Goal: Navigation & Orientation: Find specific page/section

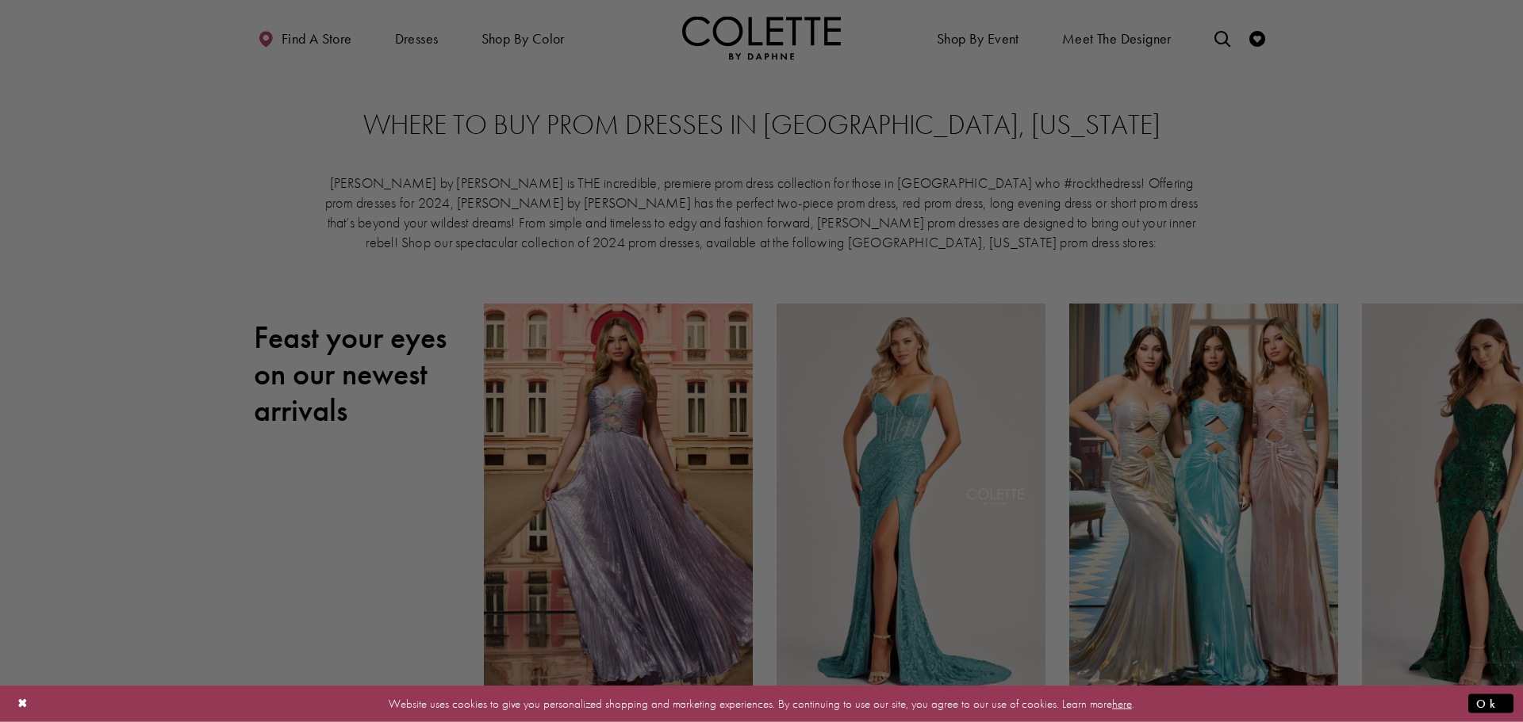
click at [787, 246] on div at bounding box center [769, 365] width 1538 height 730
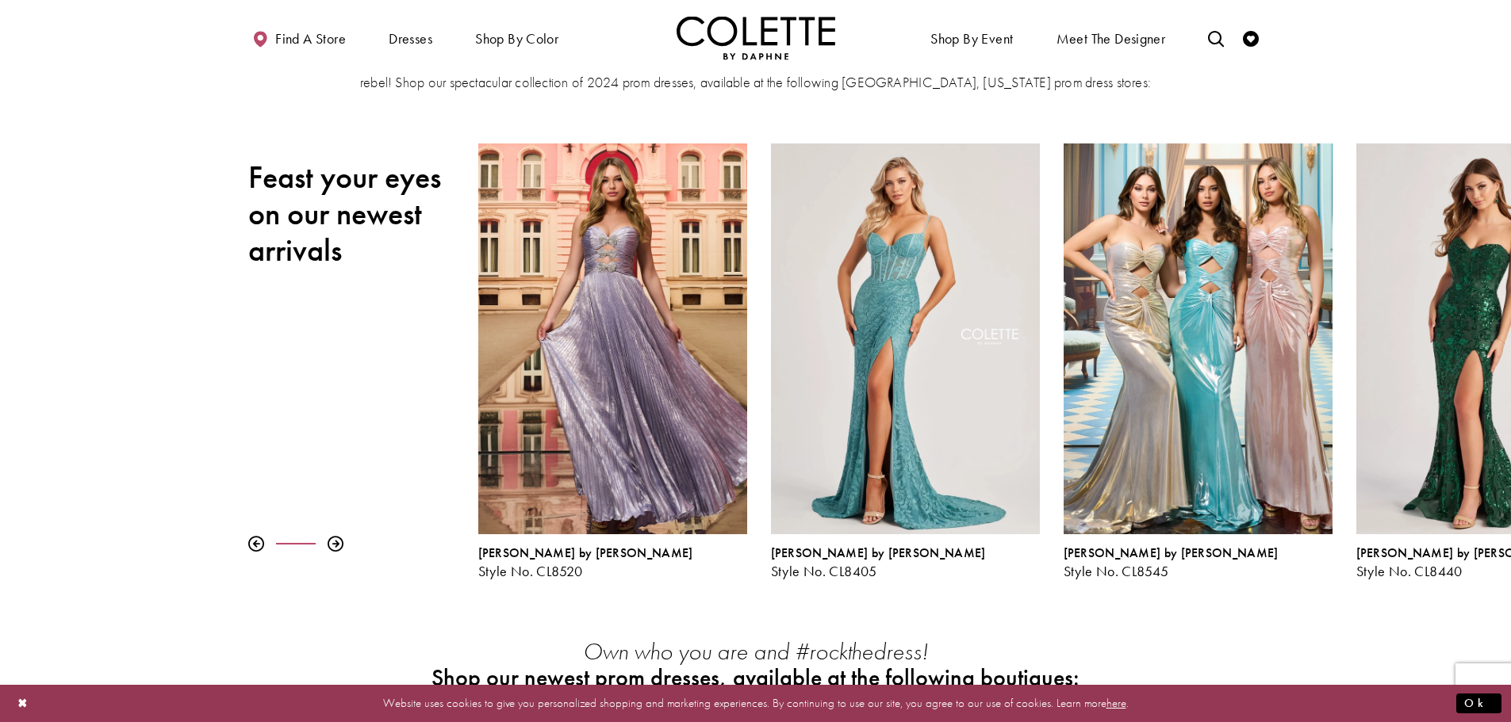
scroll to position [238, 0]
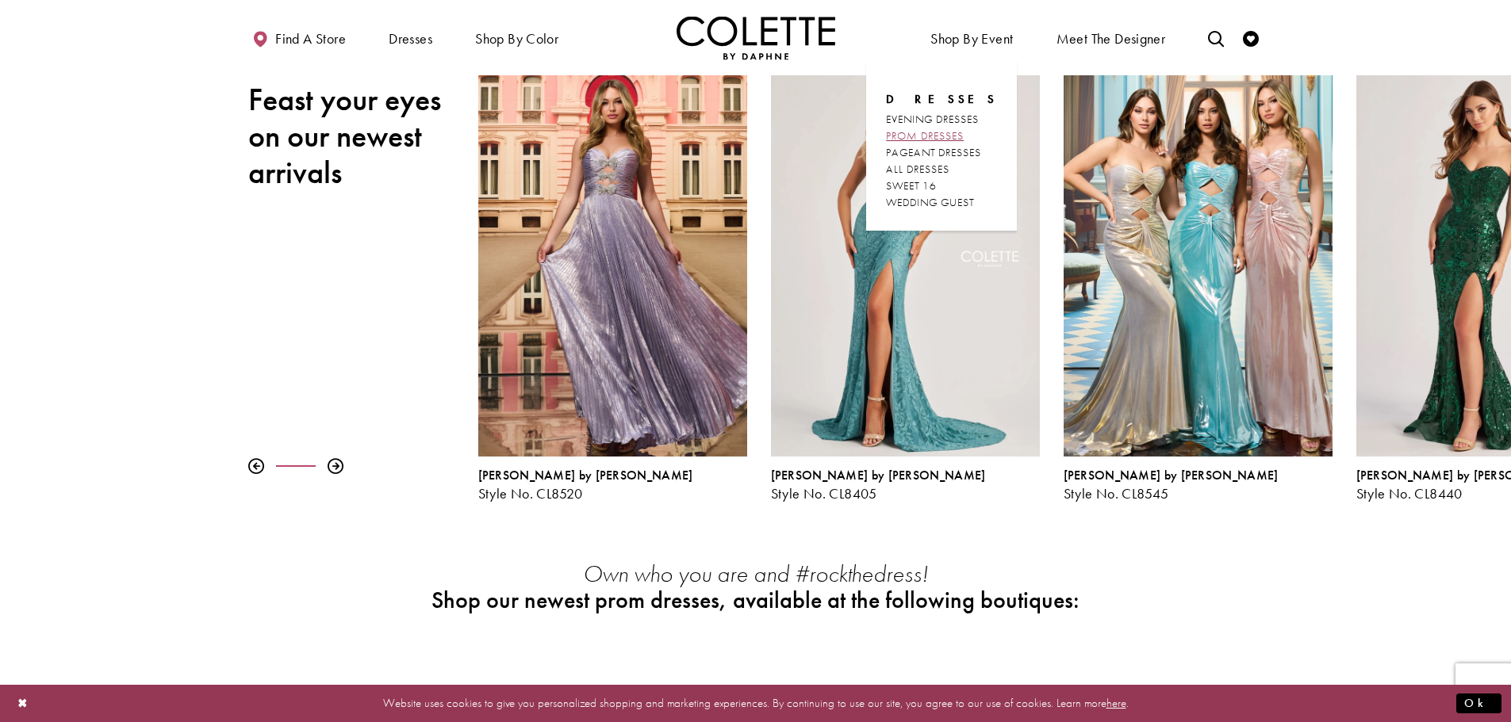
click at [928, 136] on span "PROM DRESSES" at bounding box center [925, 135] width 78 height 14
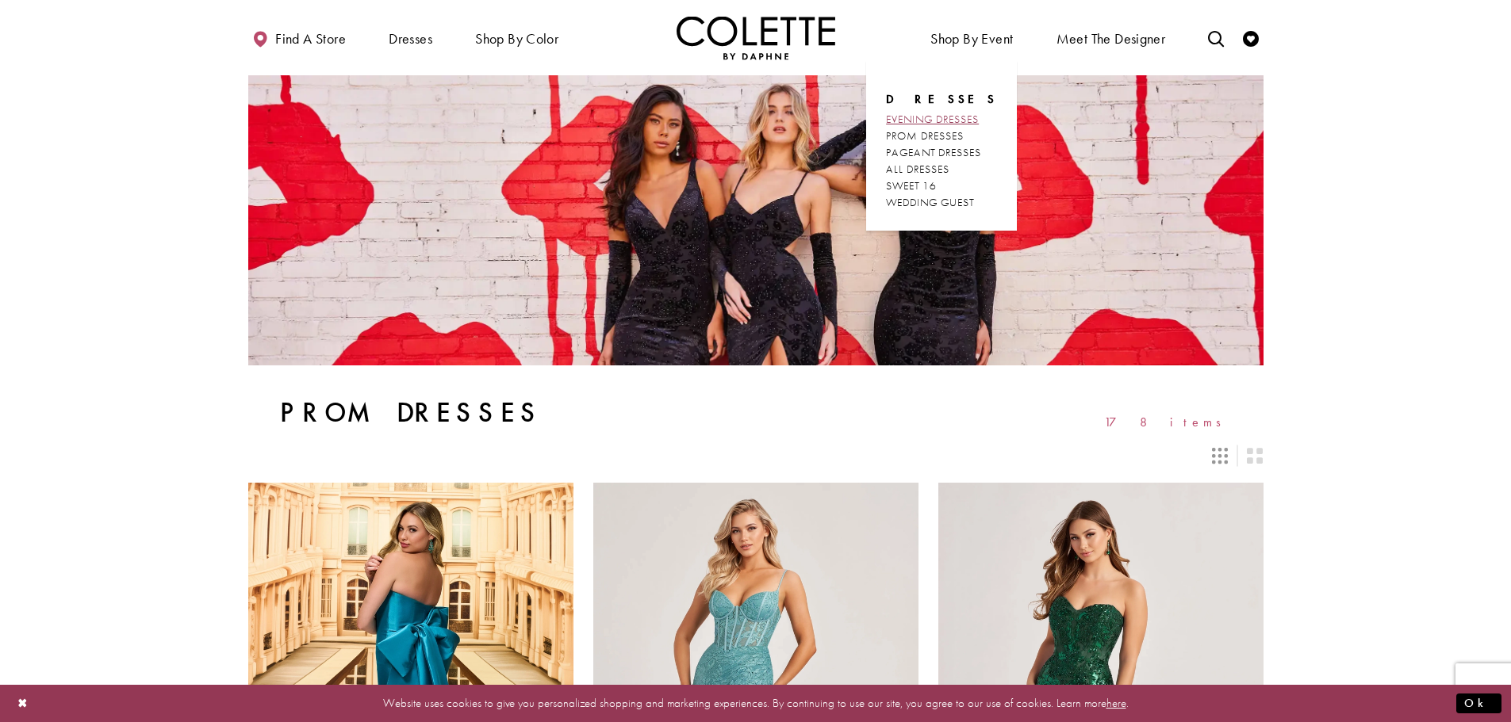
click at [930, 118] on span "EVENING DRESSES" at bounding box center [932, 119] width 93 height 14
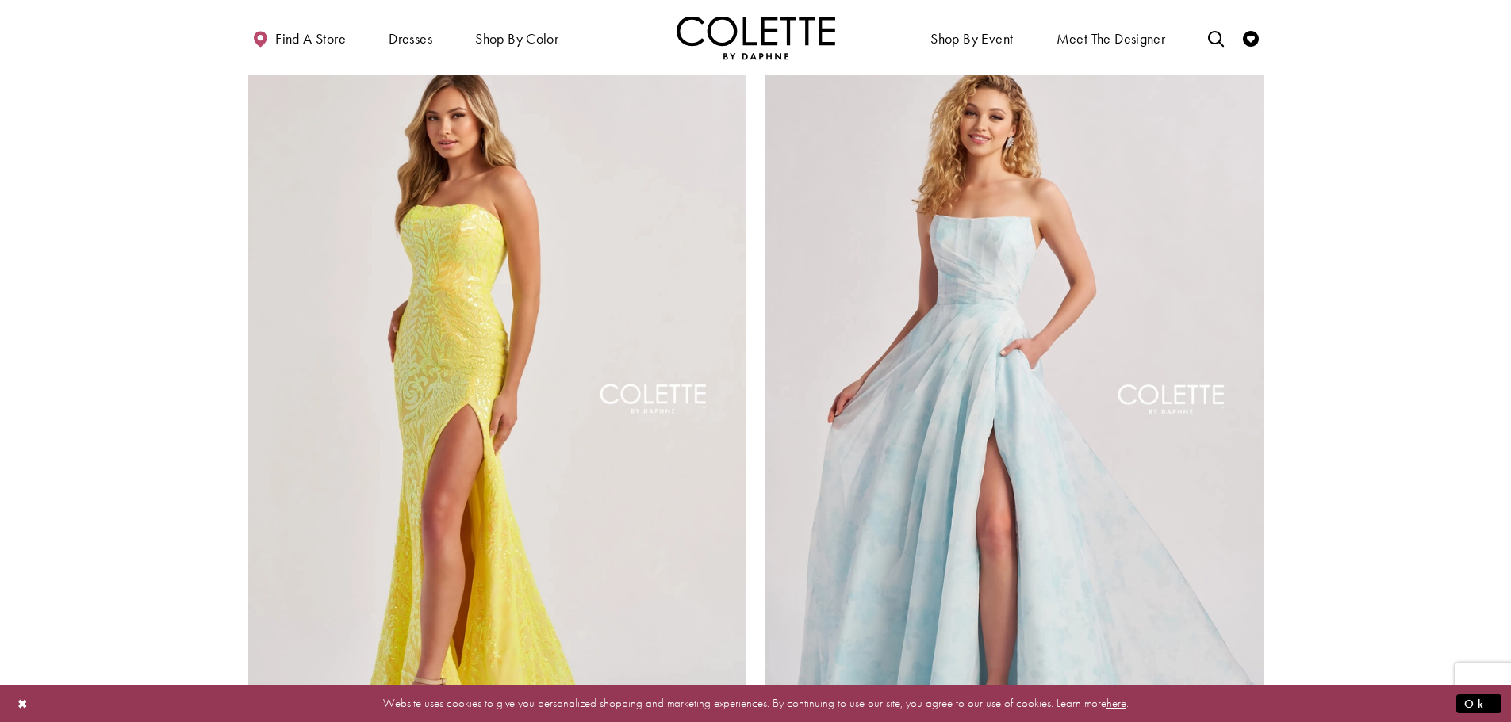
scroll to position [3371, 0]
